Goal: Information Seeking & Learning: Learn about a topic

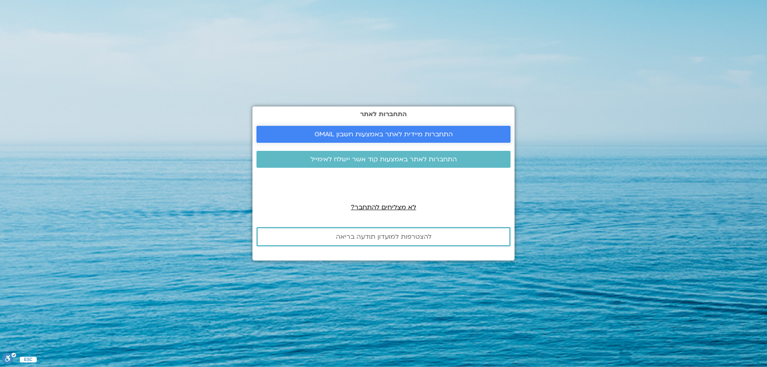
click at [316, 133] on span "התחברות מיידית לאתר באמצעות חשבון GMAIL" at bounding box center [384, 134] width 138 height 7
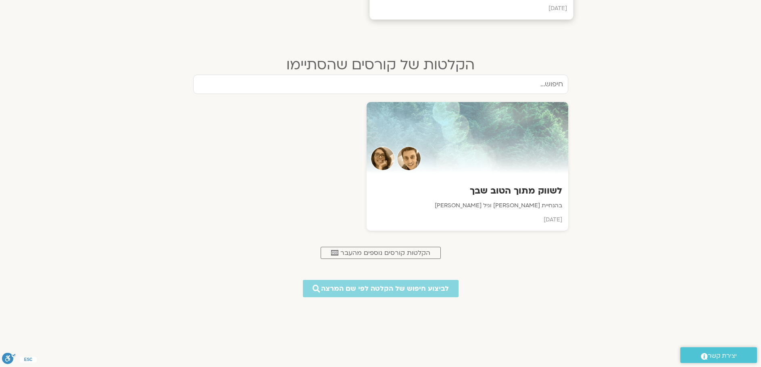
scroll to position [444, 0]
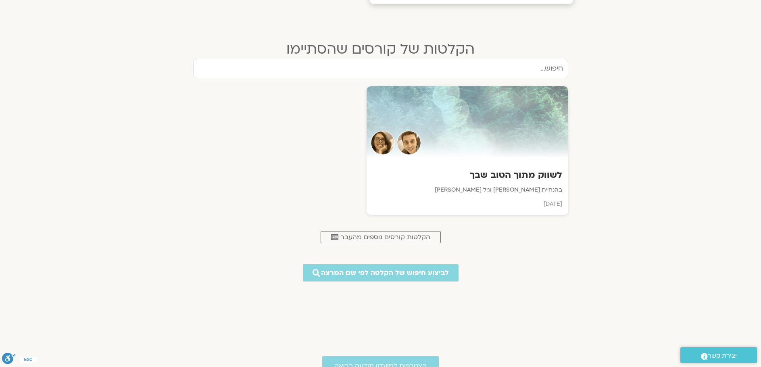
click at [434, 189] on p "בהנחיית [PERSON_NAME] וגיל [PERSON_NAME]" at bounding box center [468, 190] width 190 height 10
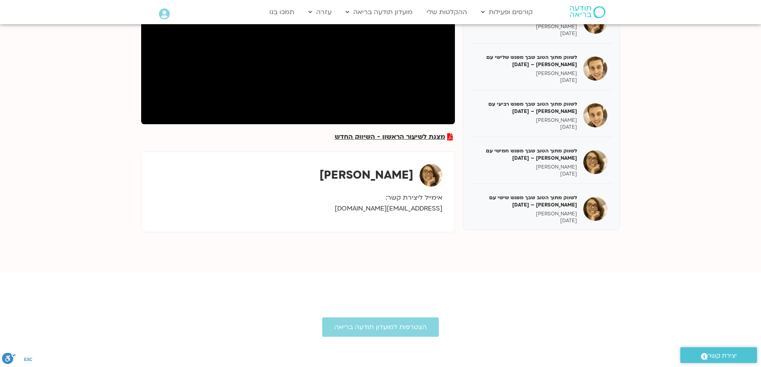
scroll to position [161, 0]
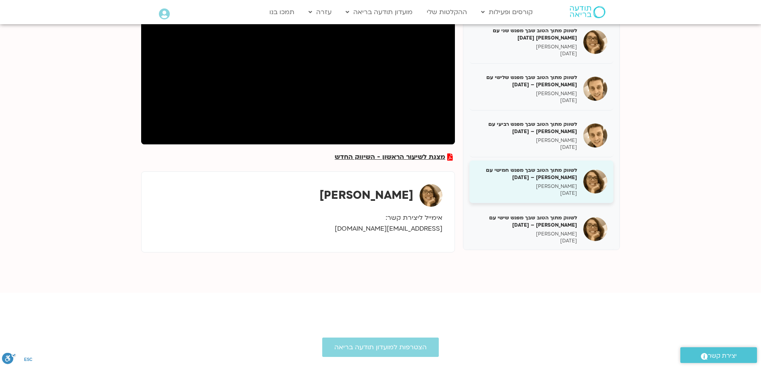
click at [503, 173] on h5 "לשווק מתוך הטוב שבך מפגש חמישי עם גיל מרטנס – 21/04/25" at bounding box center [527, 174] width 102 height 15
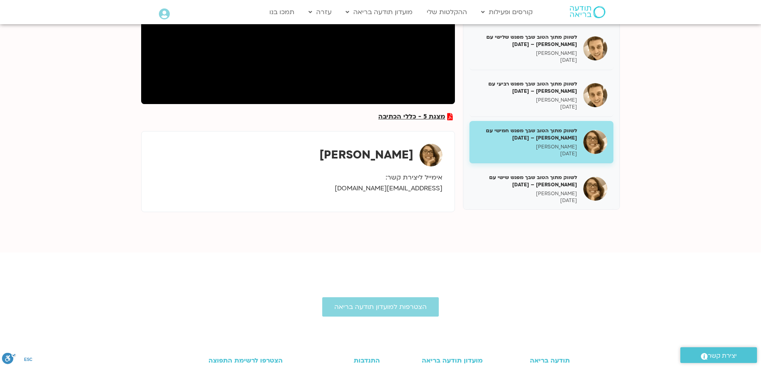
scroll to position [121, 0]
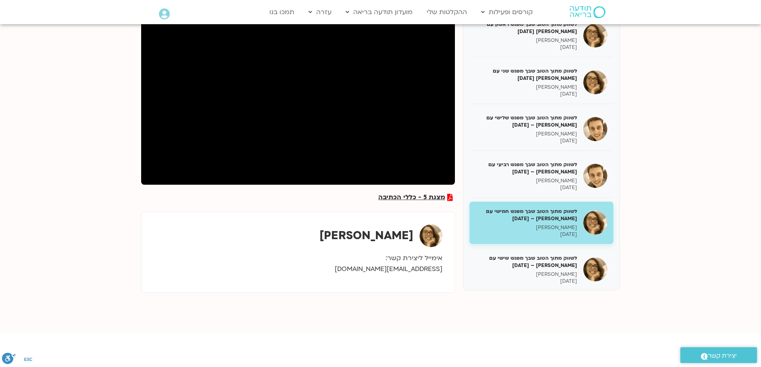
click at [173, 230] on div "גיל מרטנס" at bounding box center [298, 235] width 289 height 23
click at [405, 194] on span "מצגת 5 - כללי הכתיבה" at bounding box center [411, 197] width 67 height 7
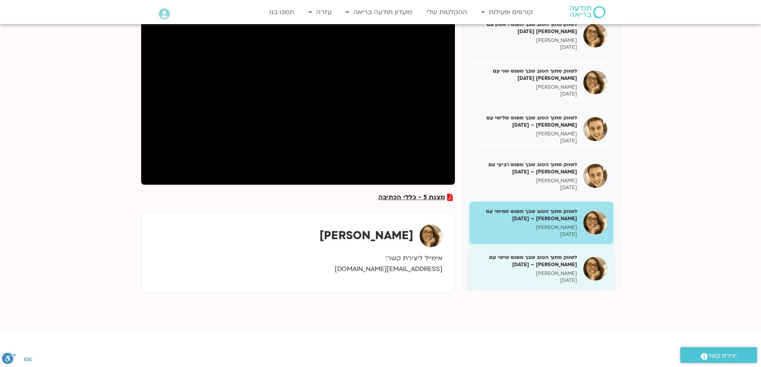
click at [511, 257] on h5 "לשווק מתוך הטוב שבך מפגש שישי עם גיל מרטנס – 28/04/25" at bounding box center [527, 261] width 102 height 15
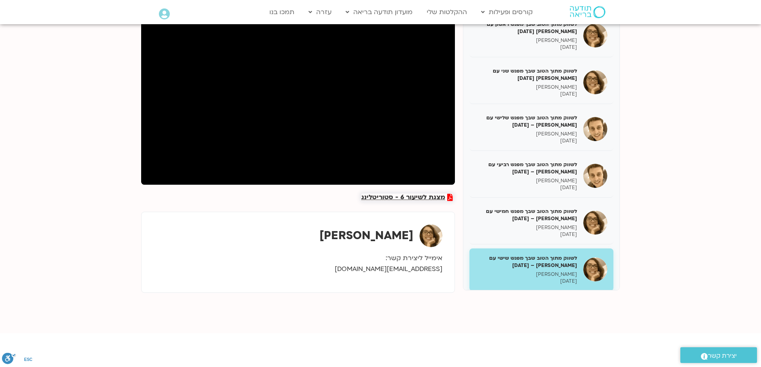
click at [395, 197] on span "מצגת לשיעור 6 - סטוריטלינג" at bounding box center [404, 197] width 84 height 7
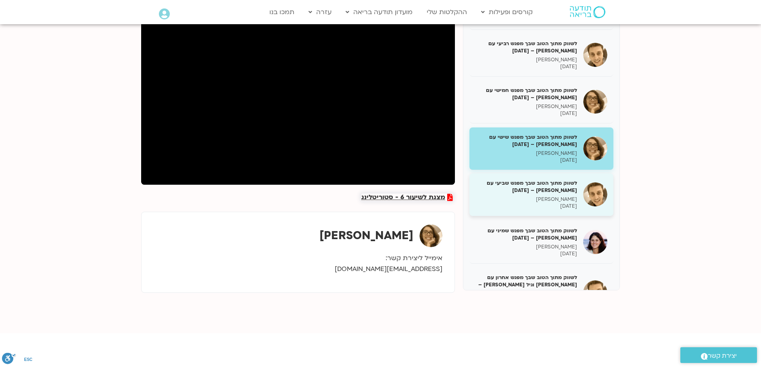
scroll to position [152, 0]
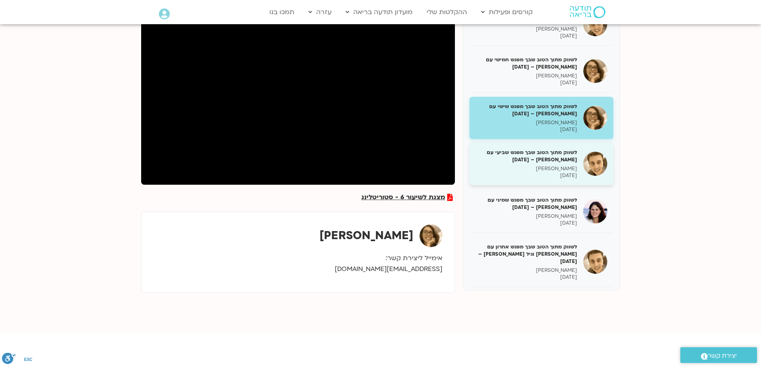
click at [549, 154] on h5 "לשווק מתוך הטוב שבך מפגש שביעי עם שמי אוסטרובקי – 05/05/25" at bounding box center [527, 156] width 102 height 15
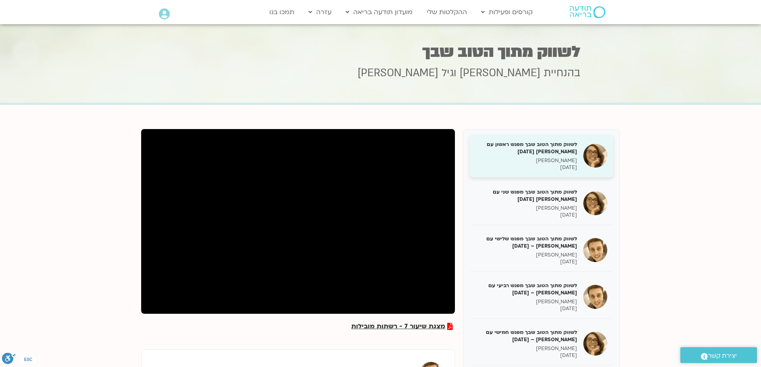
click at [553, 163] on p "גיל מרטנס" at bounding box center [527, 160] width 102 height 7
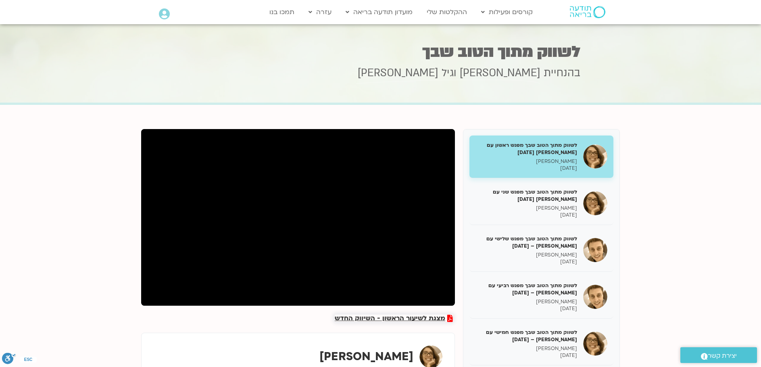
click at [408, 315] on span "מצגת לשיעור הראשון - השיווק החדש" at bounding box center [390, 318] width 111 height 7
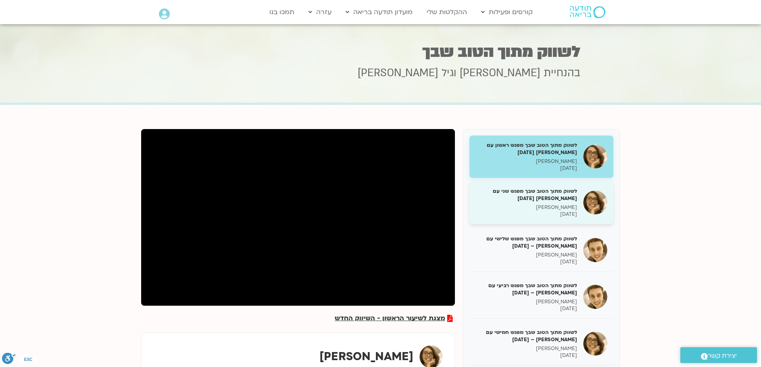
click at [535, 194] on h5 "לשווק מתוך הטוב שבך מפגש שני עם גיל מרטנס 24/03/25" at bounding box center [527, 195] width 102 height 15
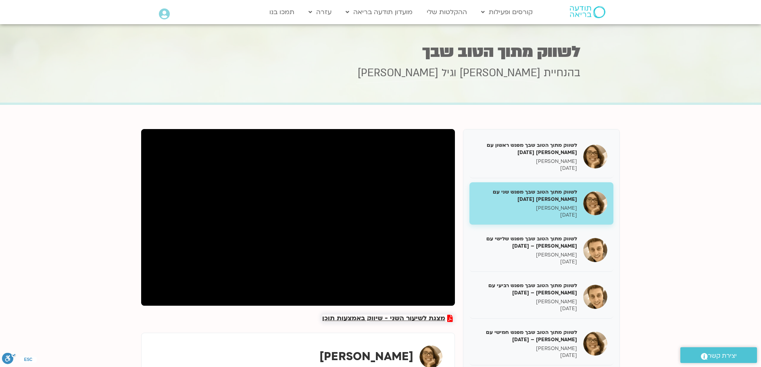
click at [422, 318] on span "מצגת לשיעור השני - שיווק באמצעות תוכן" at bounding box center [383, 318] width 123 height 7
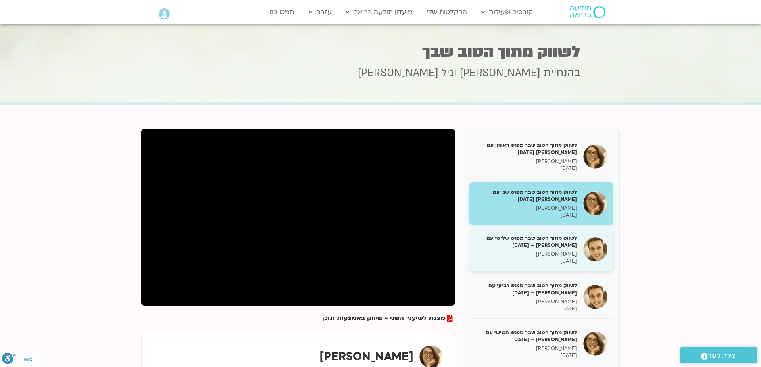
click at [526, 254] on p "שמי אוסטרובסקי" at bounding box center [527, 254] width 102 height 7
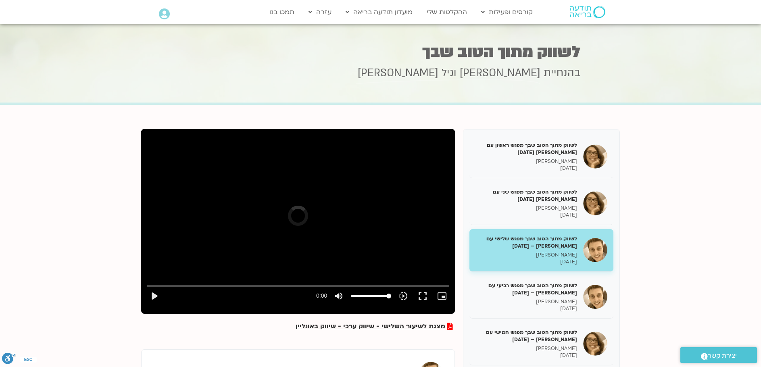
click at [424, 217] on div "Skip Ad play_arrow 0:00 volume_up Mute tune Resolution Auto slow_motion_video P…" at bounding box center [298, 217] width 314 height 177
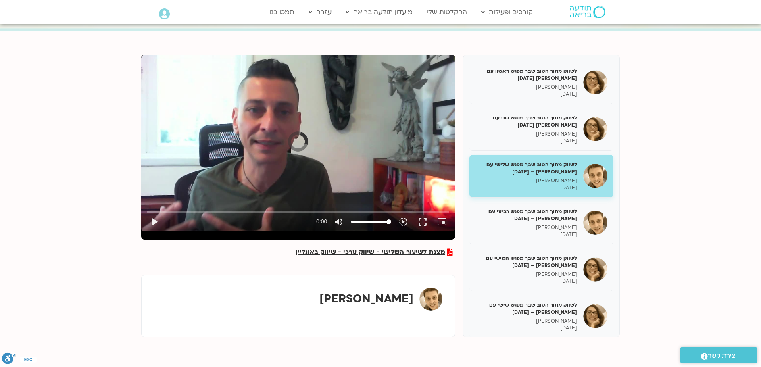
scroll to position [81, 0]
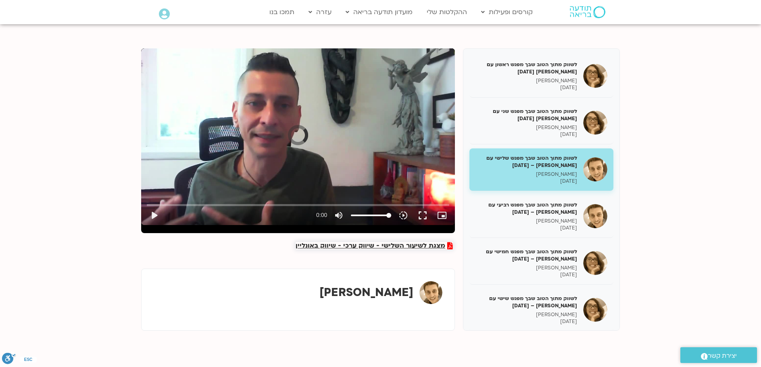
click at [420, 246] on span "מצגת לשיעור השלישי - שיווק ערכי - שיווק באונליין" at bounding box center [371, 245] width 150 height 7
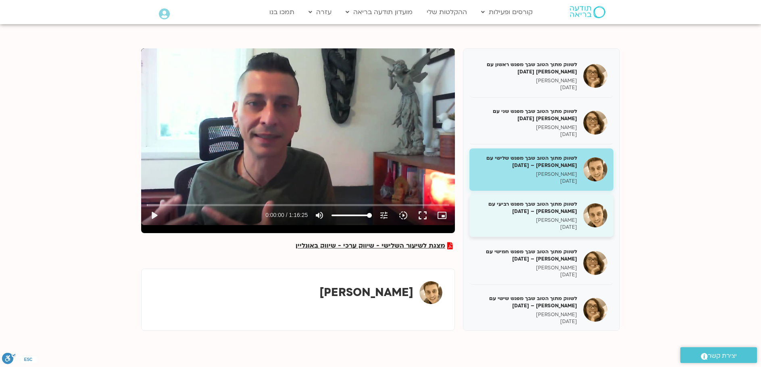
click at [569, 208] on h5 "לשווק מתוך הטוב שבך מפגש רביעי עם שמי אוסטרובקי – 07/04/25" at bounding box center [527, 208] width 102 height 15
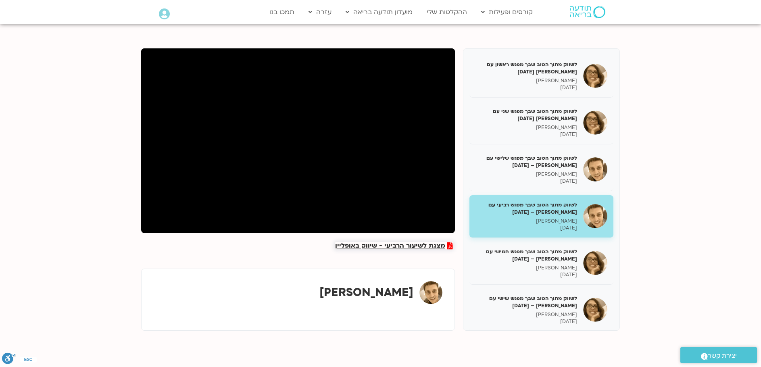
click at [426, 244] on span "מצגת לשיעור הרביעי - שיווק באופליין" at bounding box center [390, 245] width 110 height 7
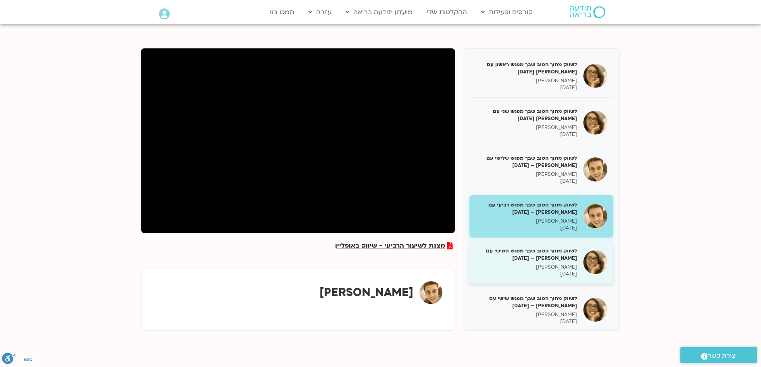
click at [570, 259] on h5 "לשווק מתוך הטוב שבך מפגש חמישי עם גיל מרטנס – 21/04/25" at bounding box center [527, 254] width 102 height 15
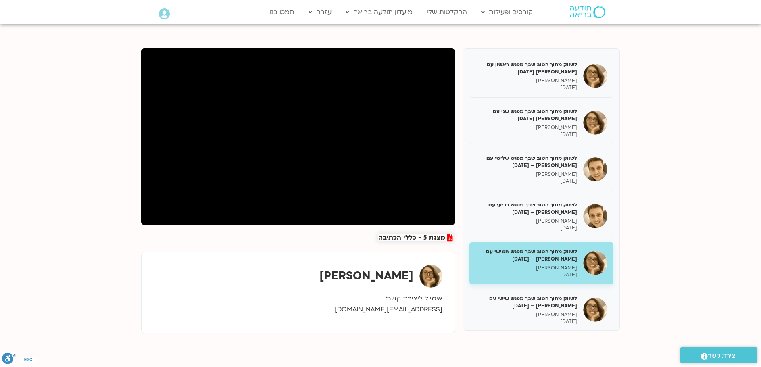
click at [412, 238] on span "מצגת 5 - כללי הכתיבה" at bounding box center [411, 237] width 67 height 7
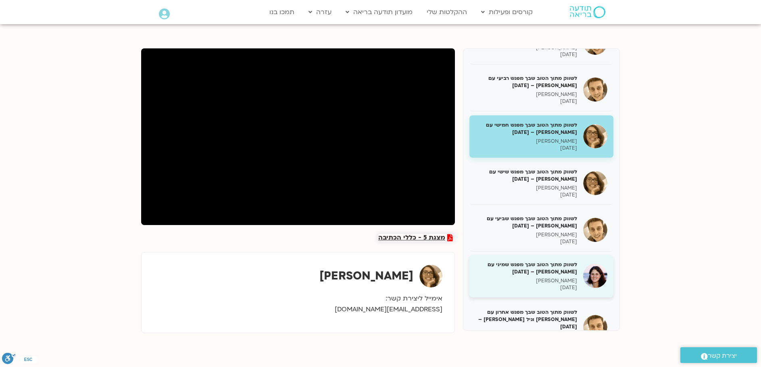
scroll to position [152, 0]
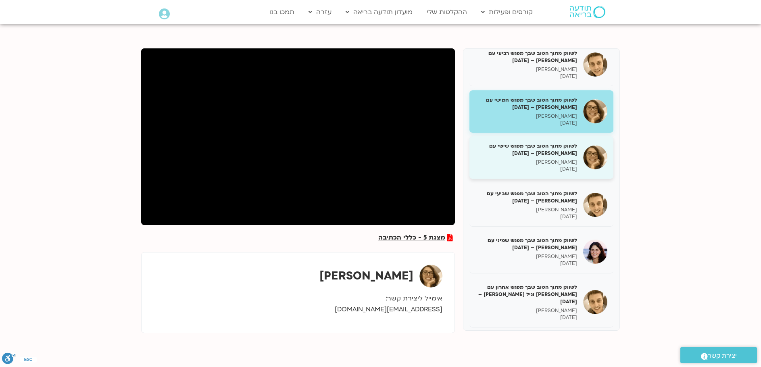
click at [544, 159] on p "גיל מרטנס" at bounding box center [527, 162] width 102 height 7
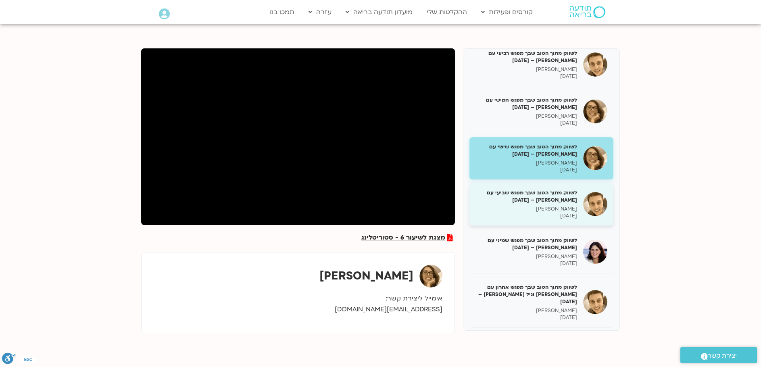
click at [540, 191] on h5 "לשווק מתוך הטוב שבך מפגש שביעי עם שמי אוסטרובקי – 05/05/25" at bounding box center [527, 196] width 102 height 15
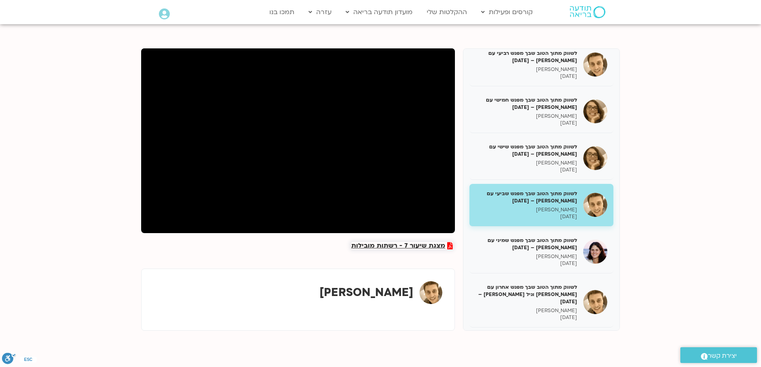
click at [373, 245] on span "מצגת שיעור 7 - רשתות מובילות" at bounding box center [398, 245] width 94 height 7
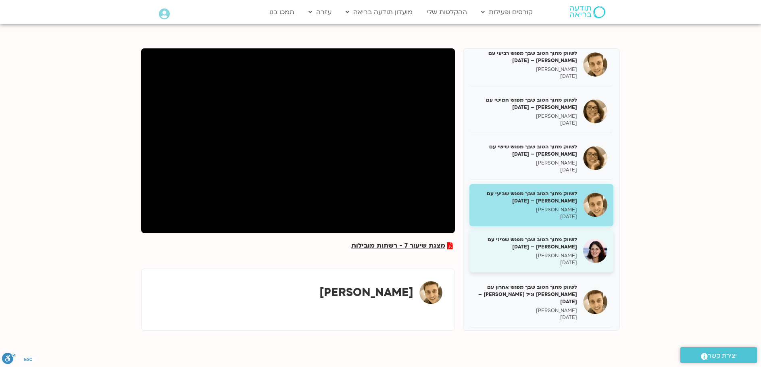
click at [566, 265] on p "12/05/2025" at bounding box center [527, 262] width 102 height 7
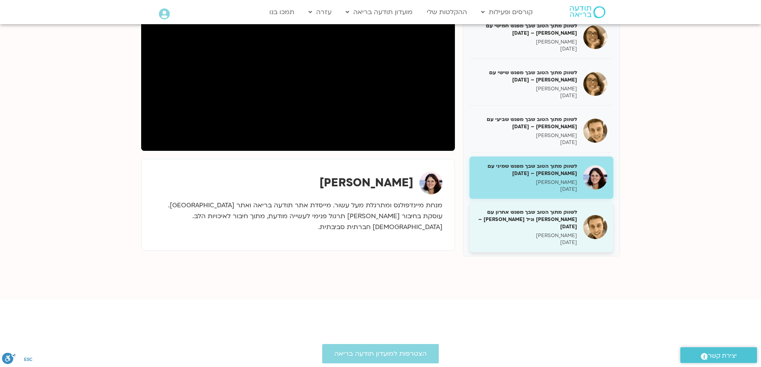
scroll to position [161, 0]
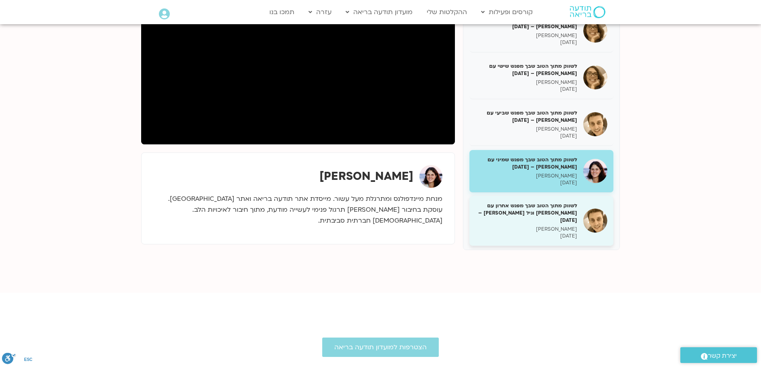
click at [510, 226] on p "שמי אוסטרובסקי" at bounding box center [527, 229] width 102 height 7
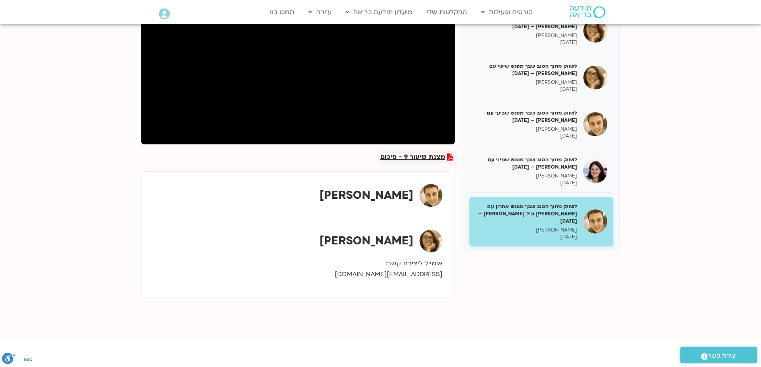
click at [414, 156] on span "מצגת שיעור 9 - סיכום" at bounding box center [412, 156] width 65 height 7
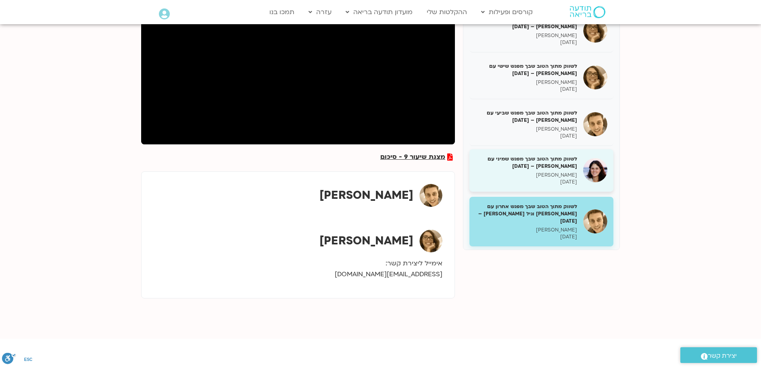
click at [553, 158] on h5 "לשווק מתוך הטוב שבך מפגש שמיני עם מיכל גורל – 12/05/25" at bounding box center [527, 162] width 102 height 15
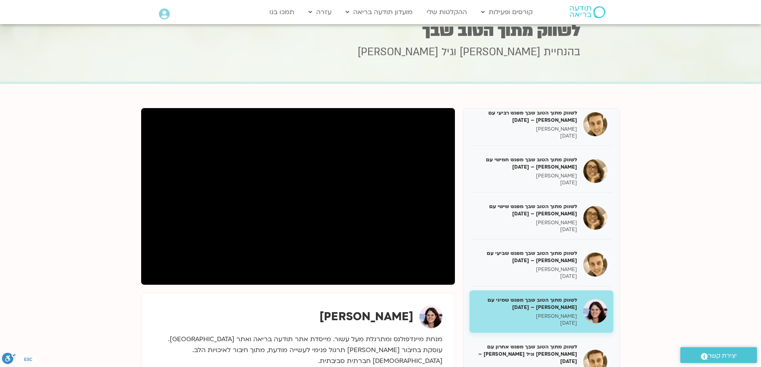
scroll to position [18, 0]
